Goal: Use online tool/utility: Utilize a website feature to perform a specific function

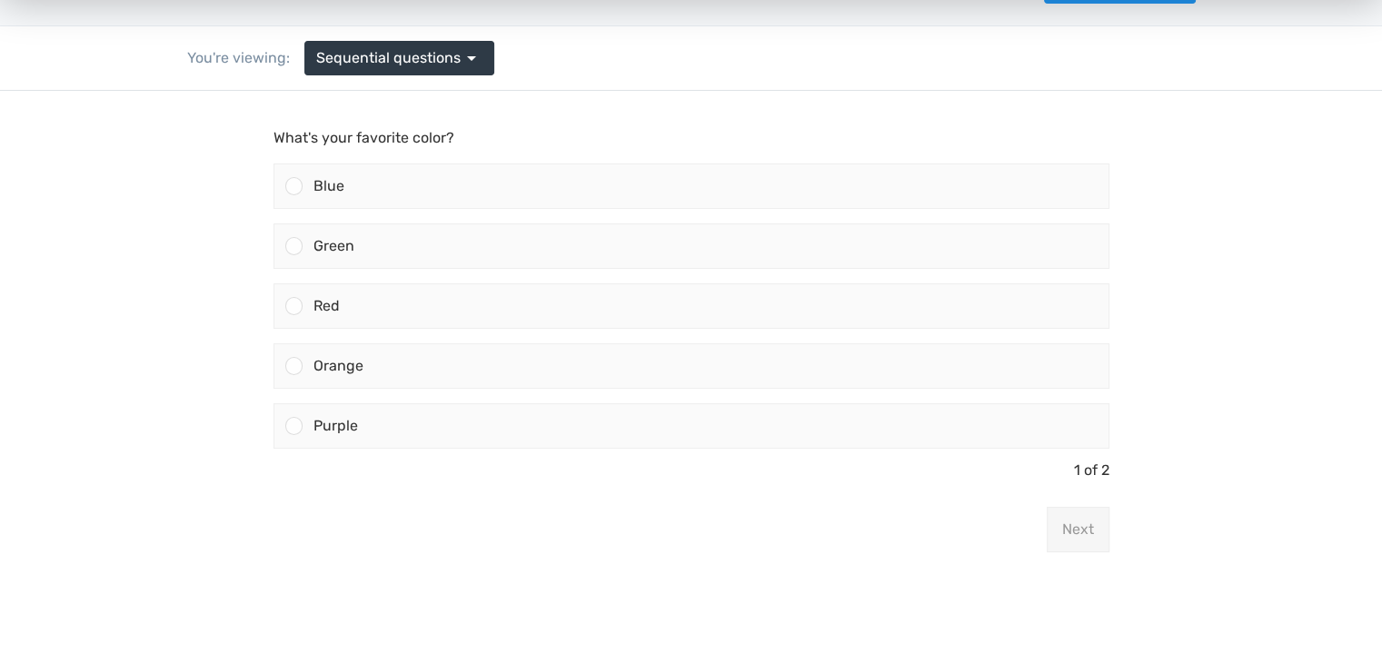
scroll to position [130, 0]
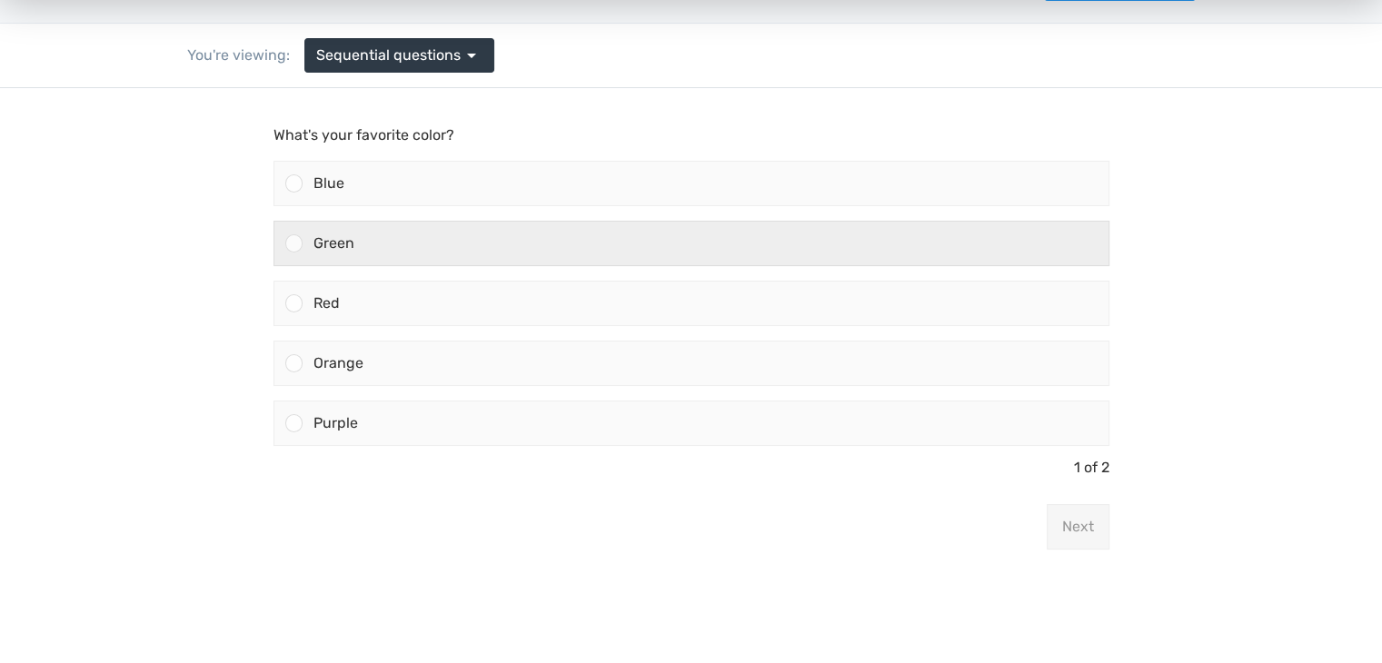
click at [460, 250] on div "Green" at bounding box center [706, 244] width 806 height 44
click at [294, 244] on input "Green" at bounding box center [294, 244] width 0 height 0
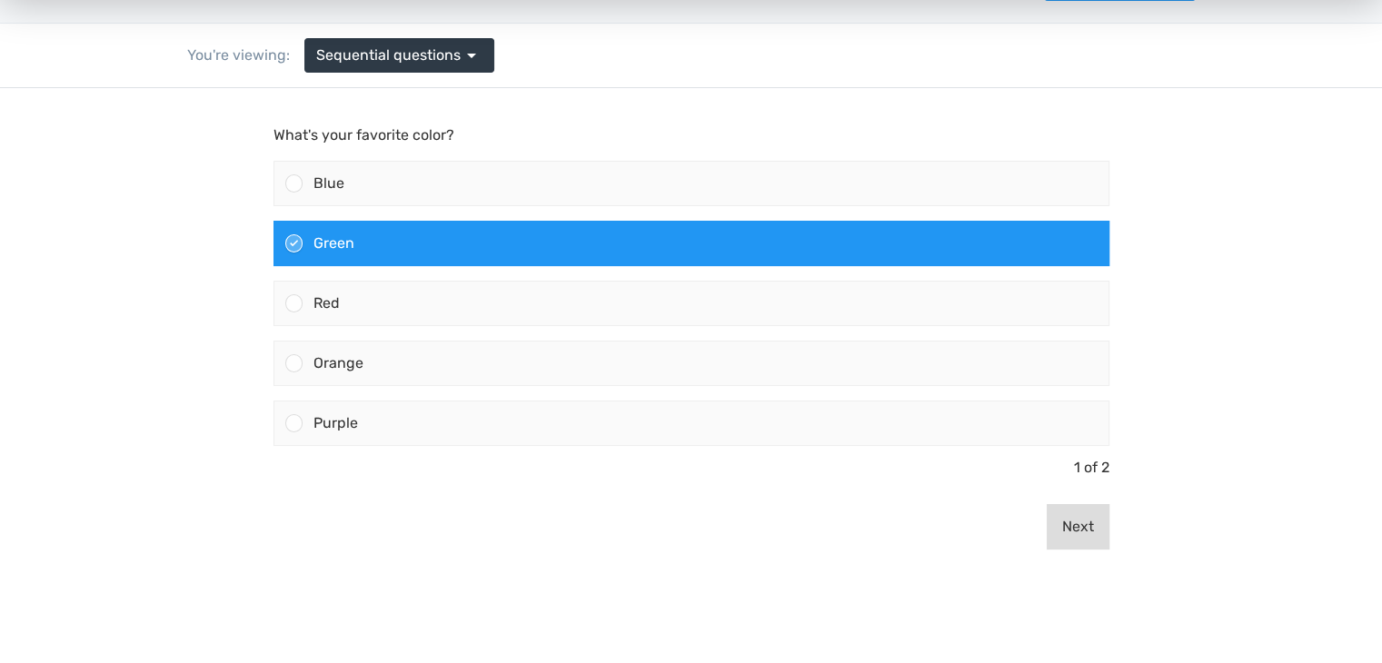
click at [1080, 518] on button "Next" at bounding box center [1078, 526] width 63 height 45
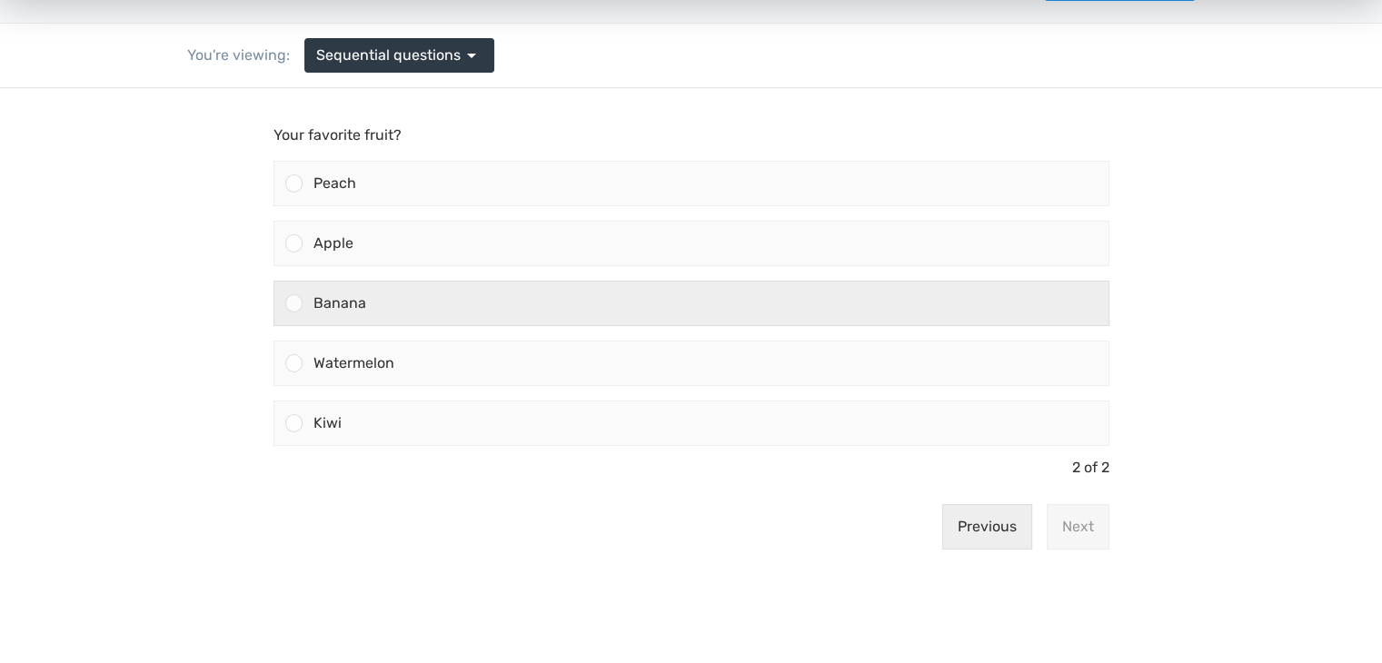
click at [500, 285] on div "Banana" at bounding box center [706, 304] width 806 height 44
click at [294, 304] on input "Banana" at bounding box center [294, 304] width 0 height 0
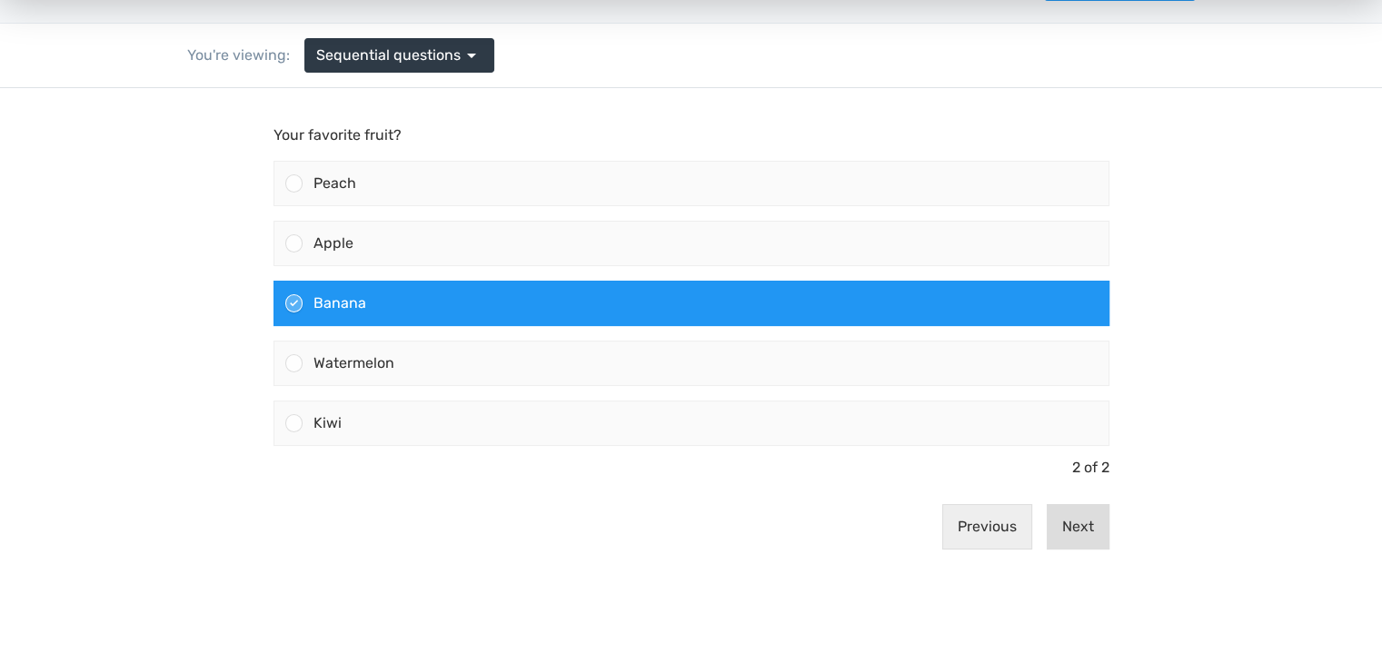
click at [1076, 517] on button "Next" at bounding box center [1078, 526] width 63 height 45
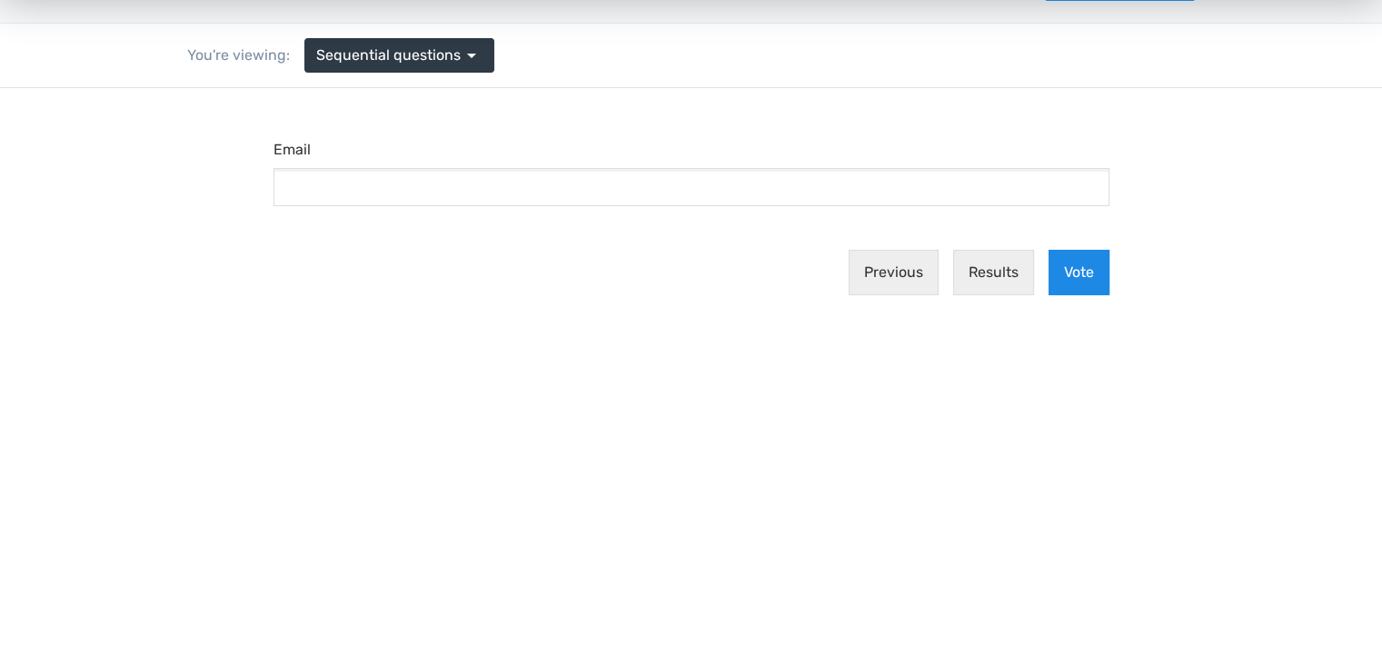
click at [1074, 279] on button "Vote" at bounding box center [1079, 272] width 61 height 45
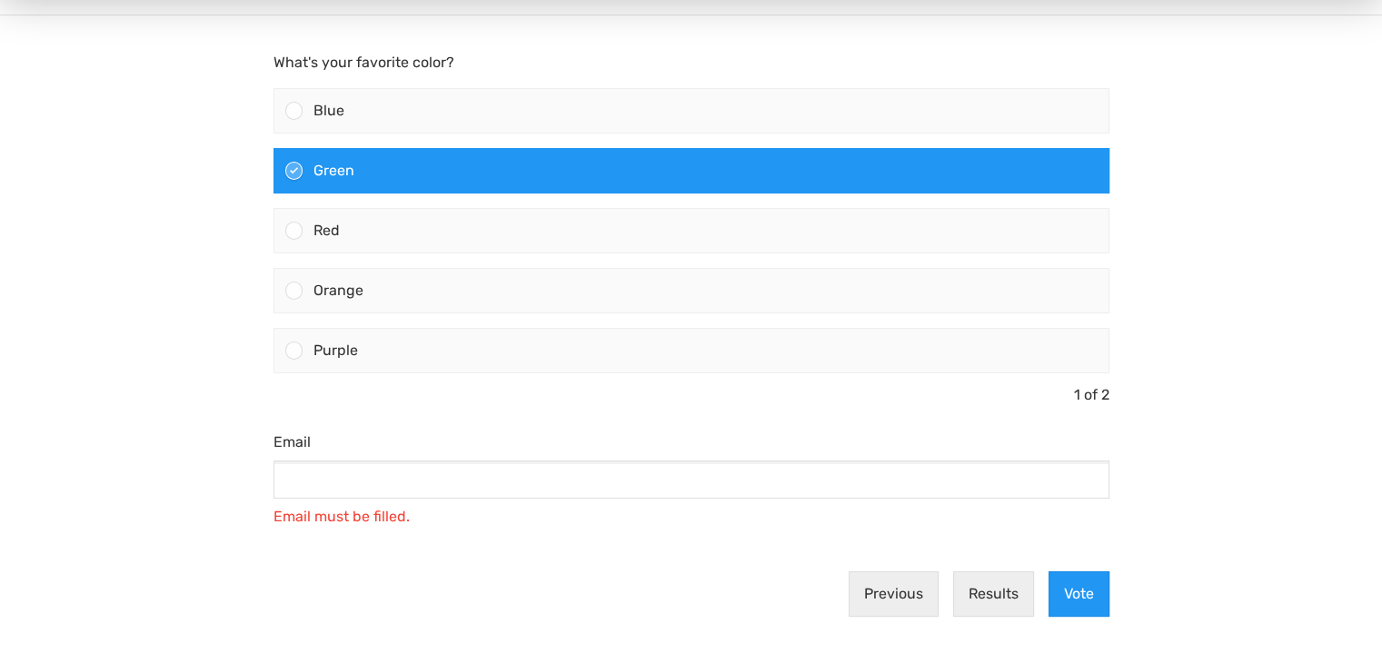
scroll to position [204, 0]
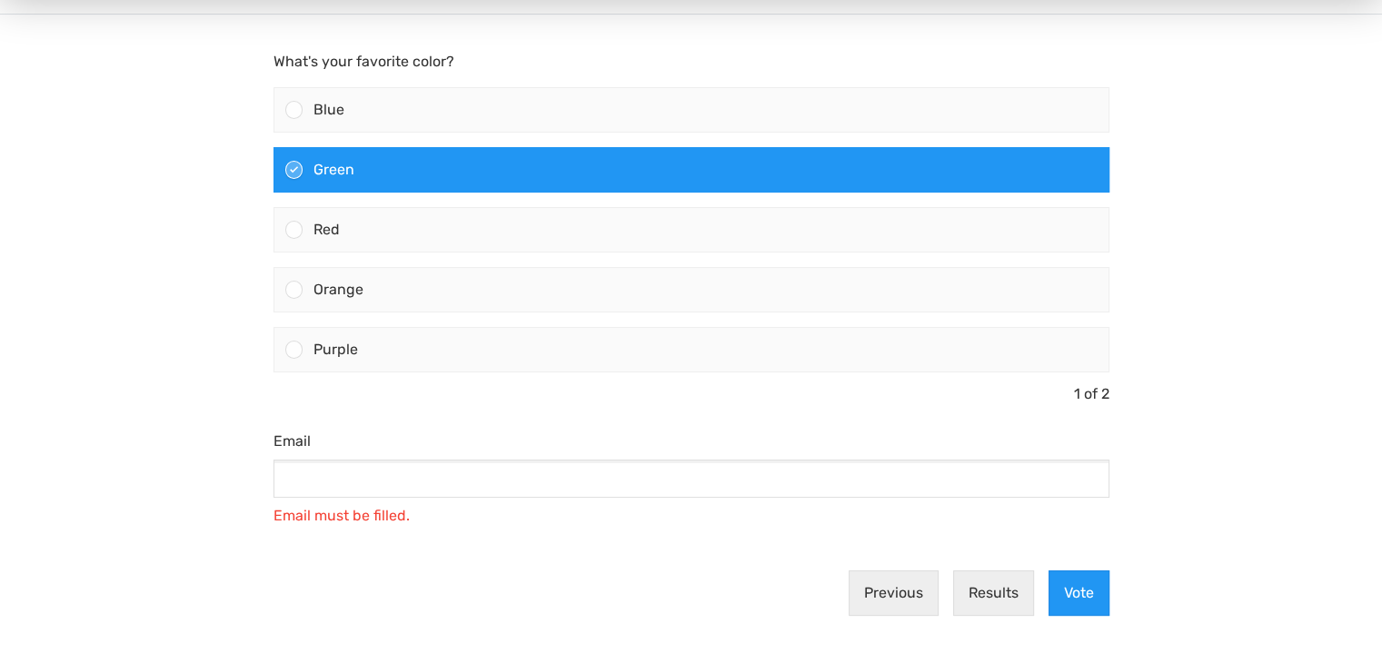
click at [692, 502] on div "Email must be filled." at bounding box center [692, 512] width 836 height 29
click at [703, 490] on input "asd" at bounding box center [692, 479] width 836 height 38
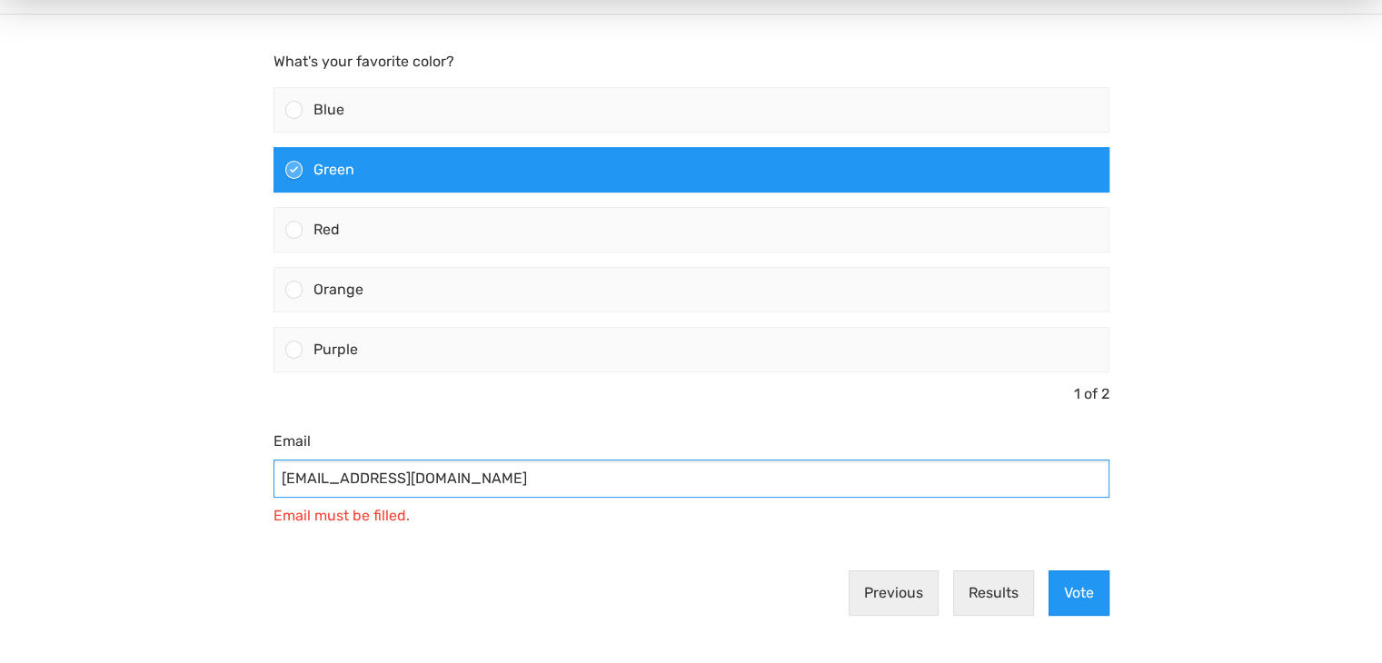
type input "[EMAIL_ADDRESS][DOMAIN_NAME]"
click at [1073, 633] on main "What's your favorite color? Blue Green Red" at bounding box center [691, 341] width 872 height 653
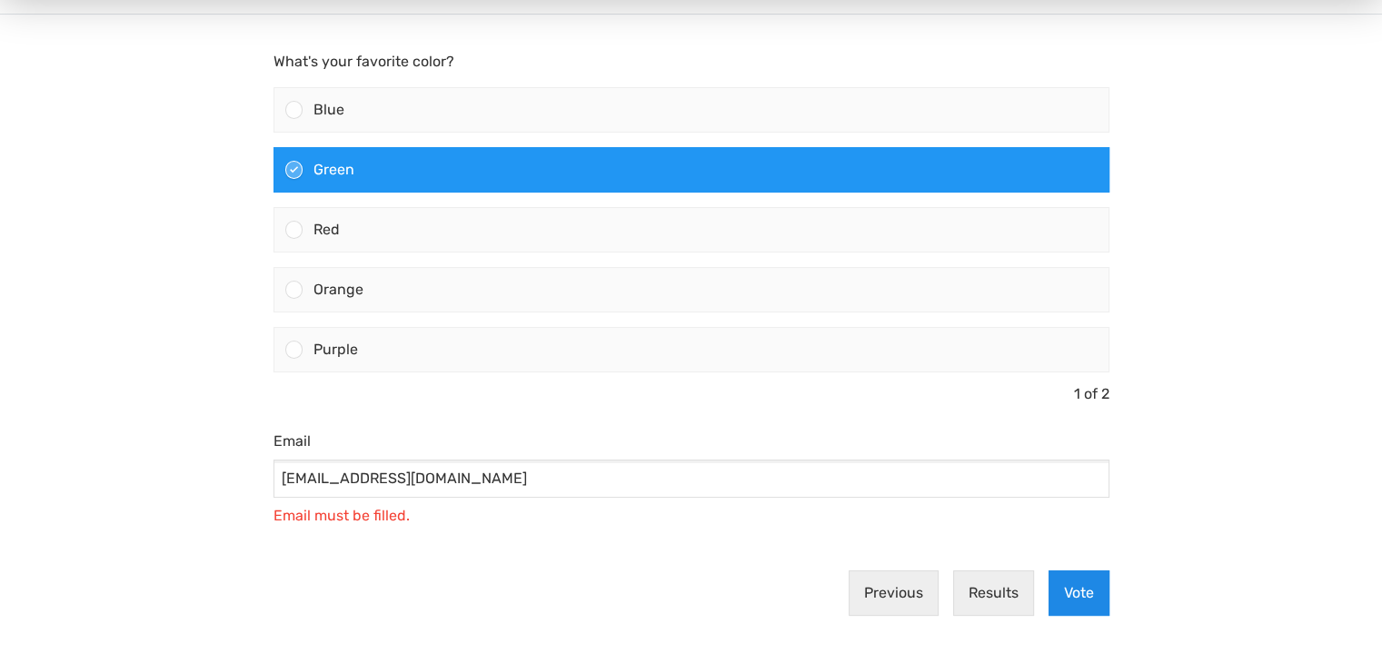
click at [1083, 596] on button "Vote" at bounding box center [1079, 593] width 61 height 45
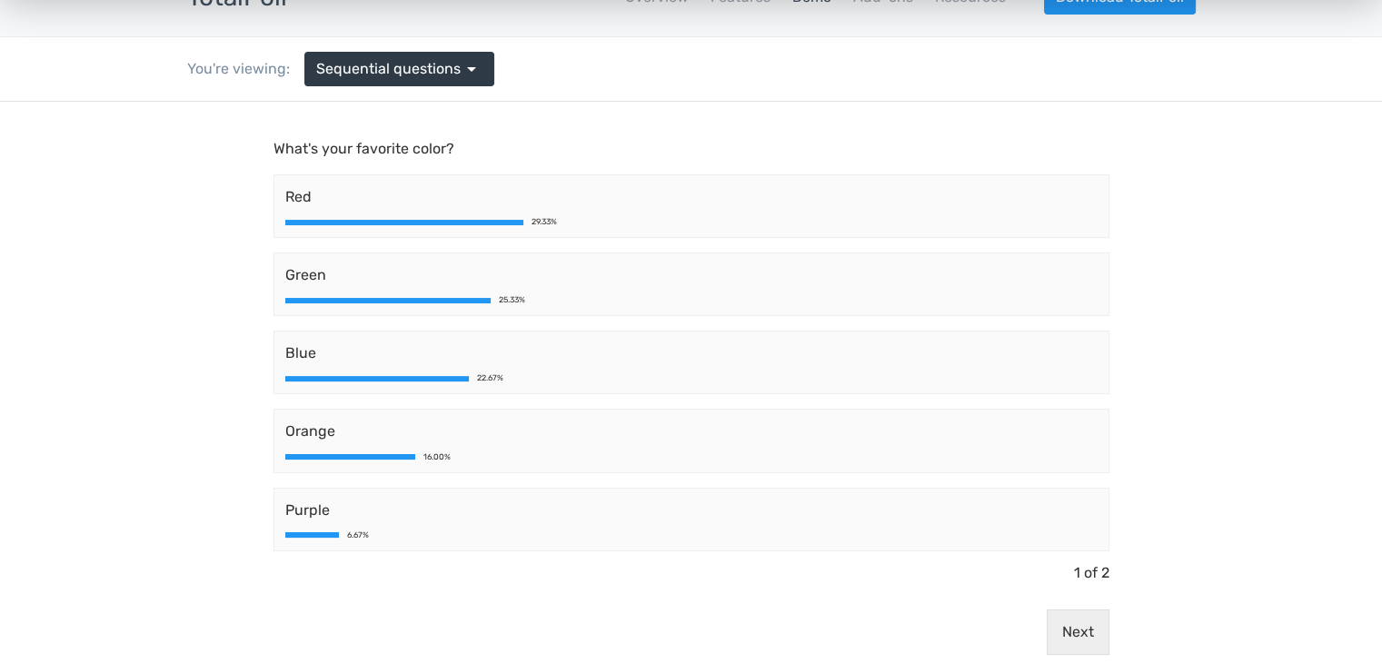
scroll to position [116, 0]
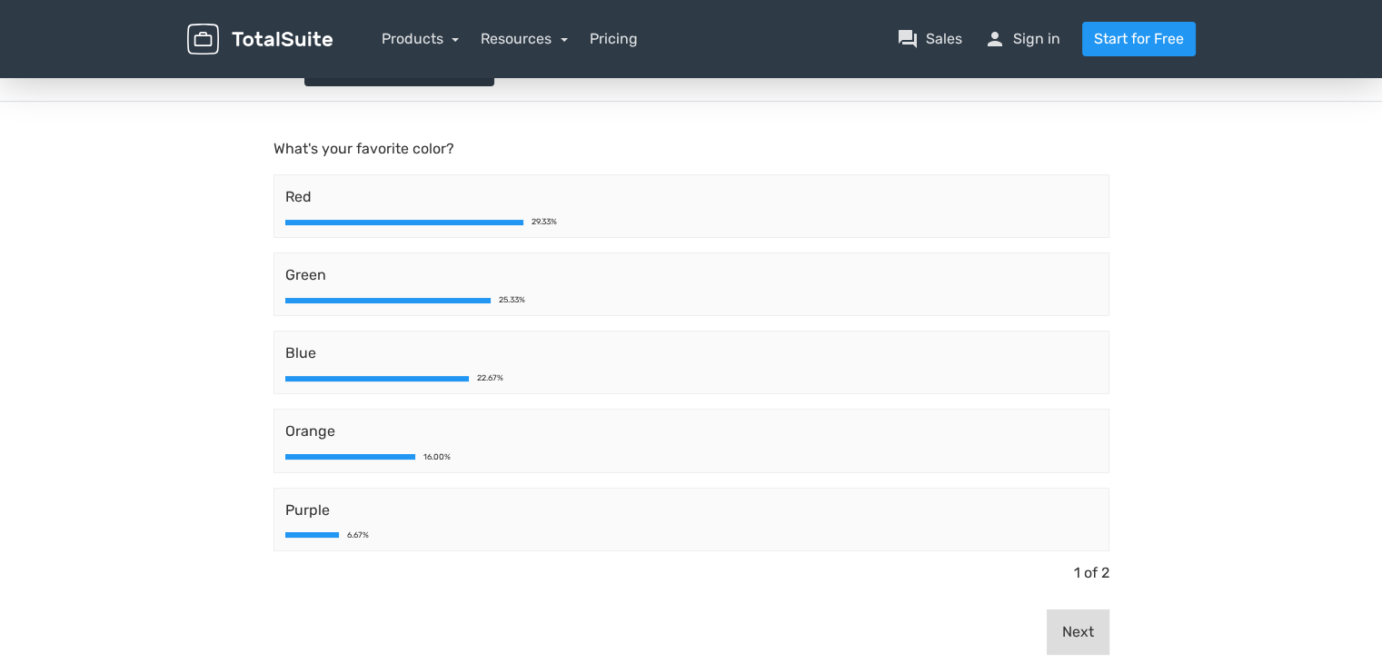
click at [1068, 625] on button "Next" at bounding box center [1078, 632] width 63 height 45
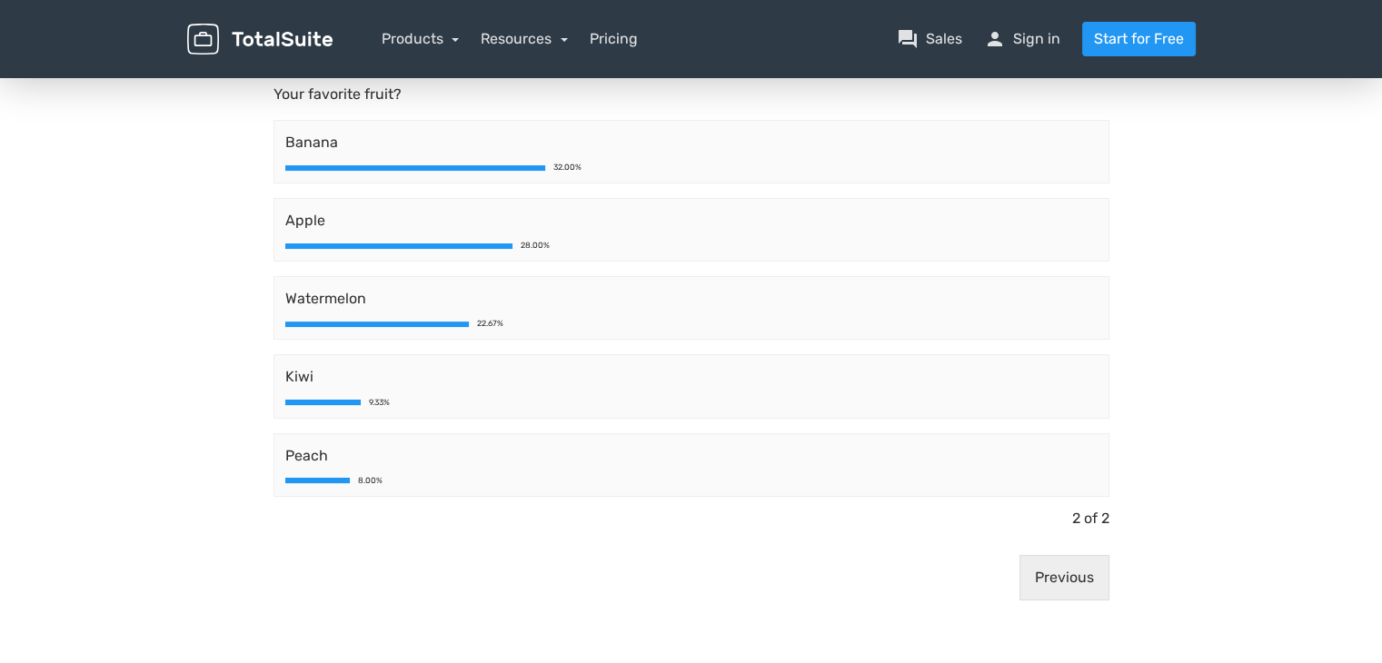
scroll to position [171, 0]
click at [1062, 560] on button "Previous" at bounding box center [1065, 577] width 90 height 45
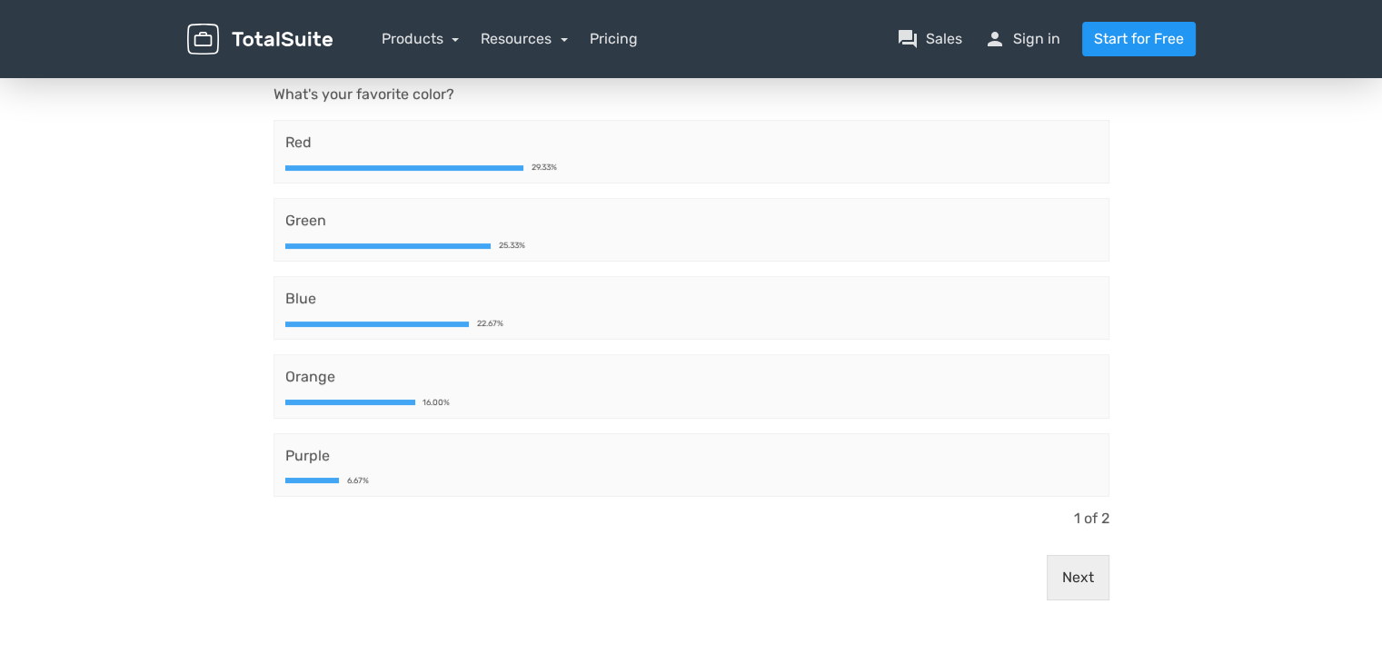
scroll to position [58, 0]
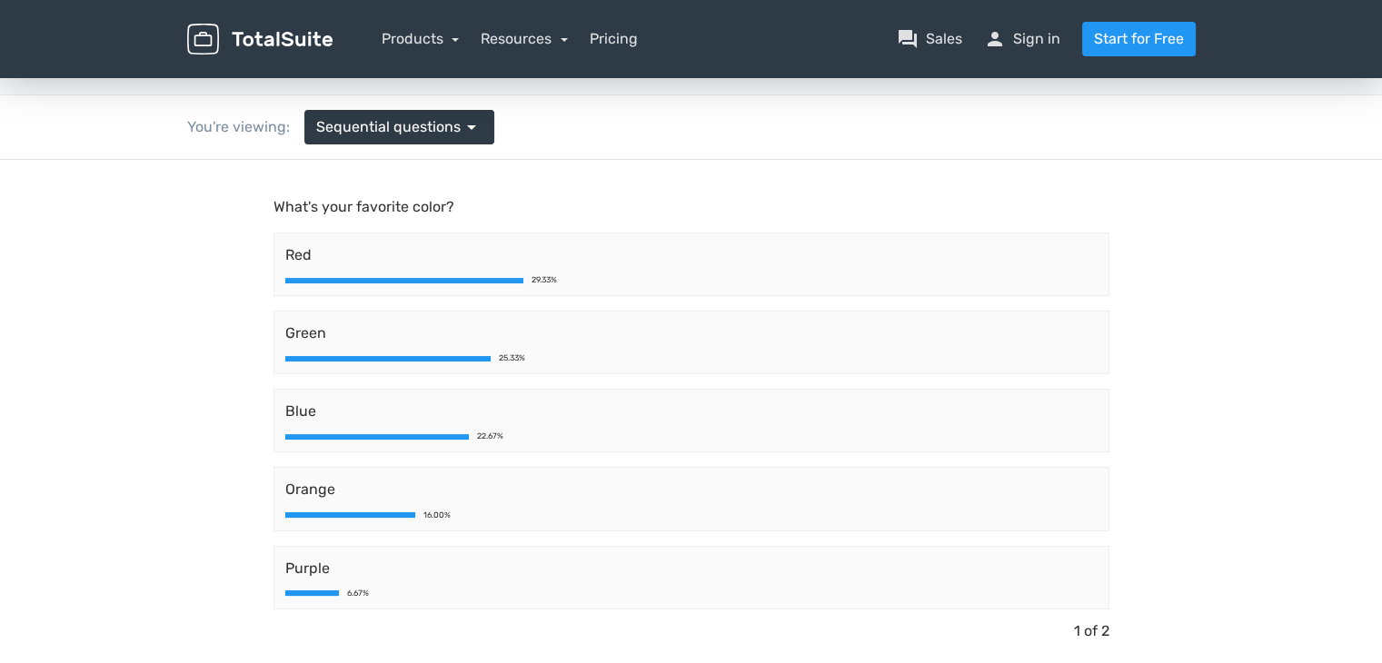
click at [408, 202] on p "What's your favorite color?" at bounding box center [692, 207] width 836 height 22
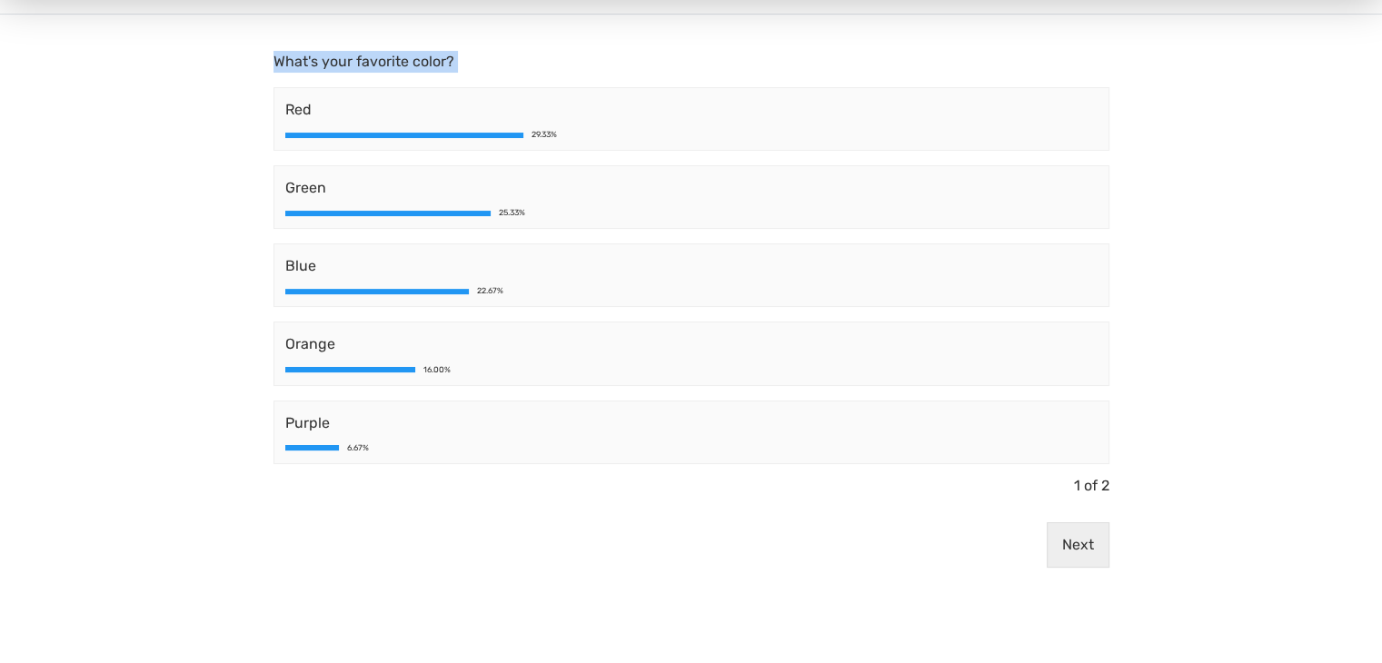
scroll to position [0, 0]
